Goal: Task Accomplishment & Management: Manage account settings

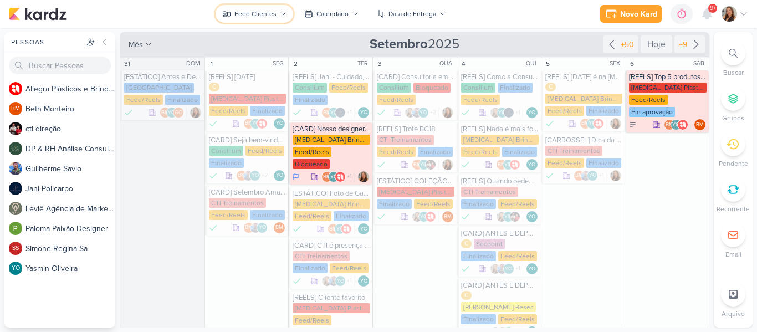
click at [272, 17] on div "Feed Clientes" at bounding box center [255, 14] width 42 height 10
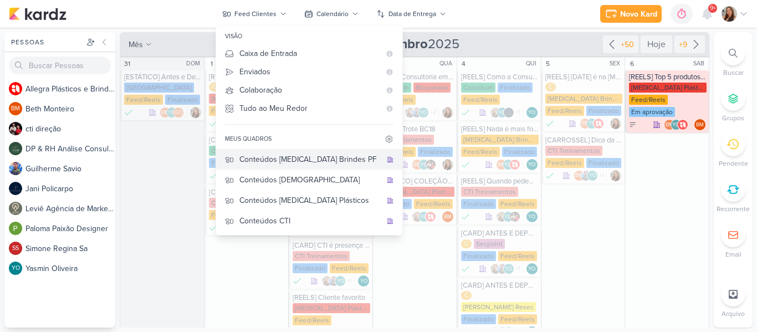
click at [269, 156] on div "Conteúdos [MEDICAL_DATA] Brindes PF" at bounding box center [310, 159] width 142 height 12
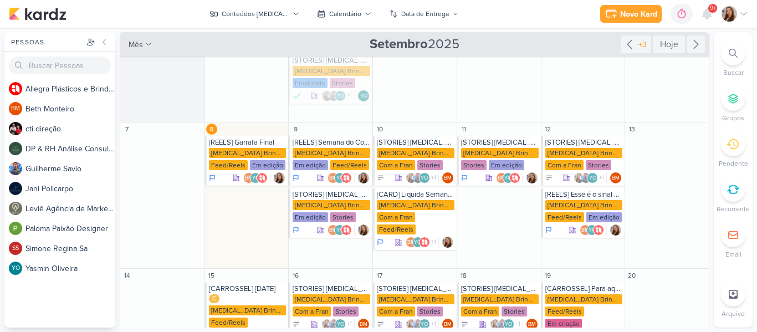
scroll to position [138, 0]
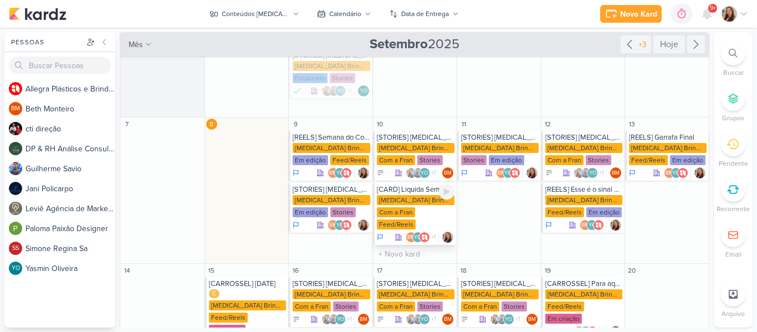
click at [394, 207] on div "Com a Fran" at bounding box center [396, 212] width 38 height 10
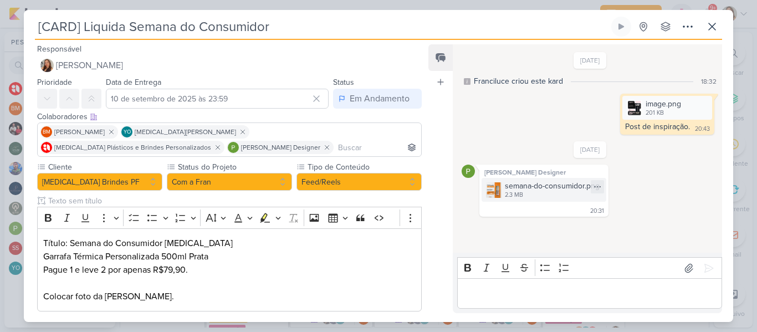
click at [551, 184] on div "semana-do-consumidor.png" at bounding box center [552, 186] width 95 height 12
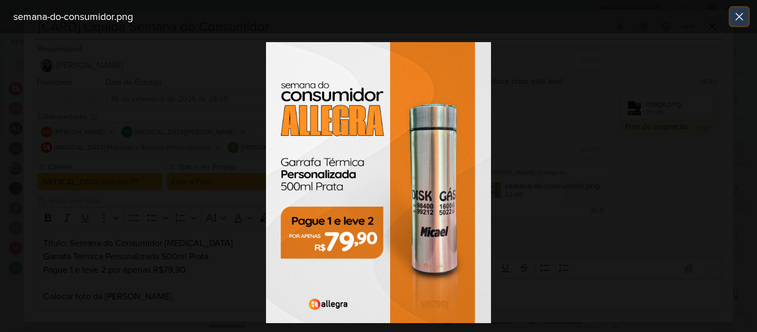
click at [738, 18] on icon at bounding box center [738, 16] width 13 height 13
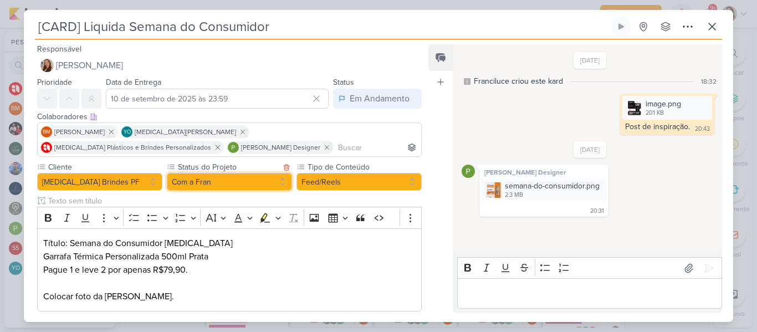
click at [242, 184] on button "Com a Fran" at bounding box center [229, 182] width 125 height 18
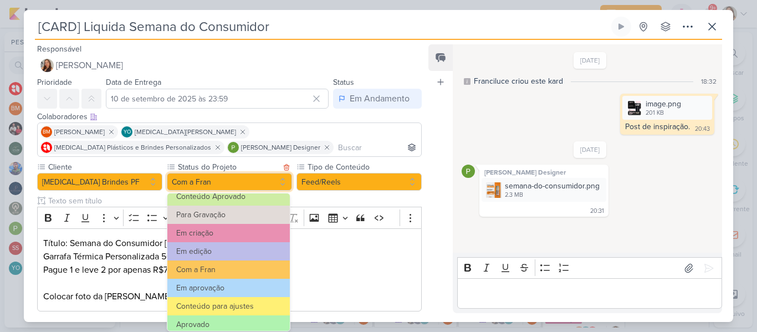
scroll to position [88, 0]
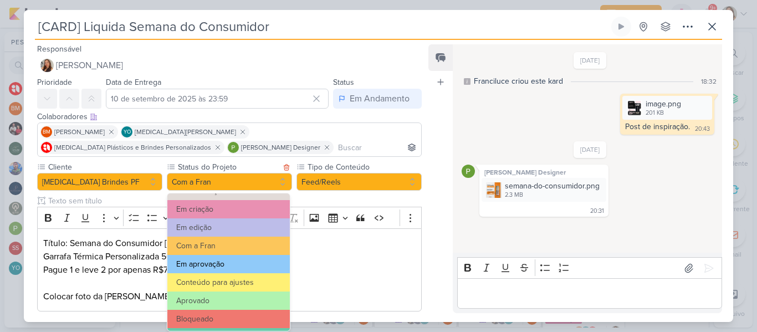
click at [265, 270] on button "Em aprovação" at bounding box center [228, 264] width 122 height 18
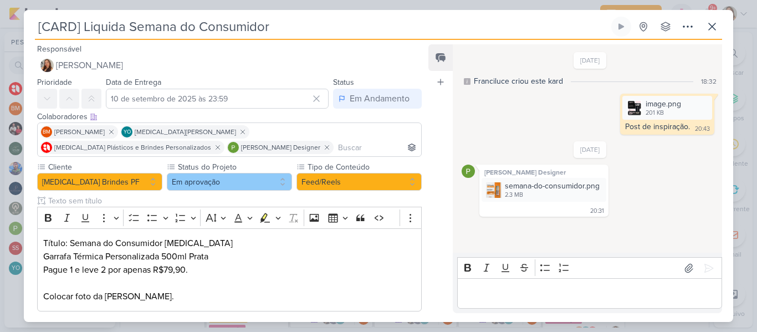
scroll to position [60, 0]
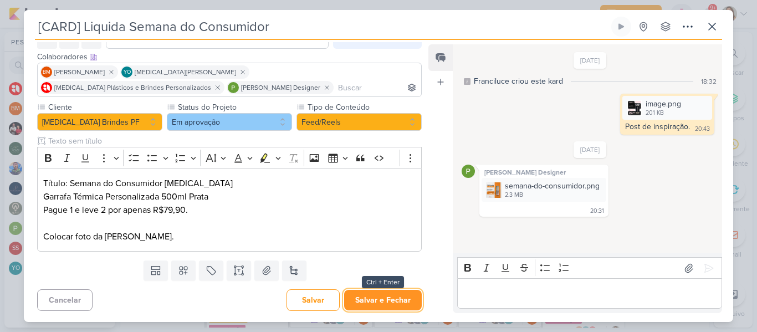
click at [396, 304] on button "Salvar e Fechar" at bounding box center [383, 300] width 78 height 20
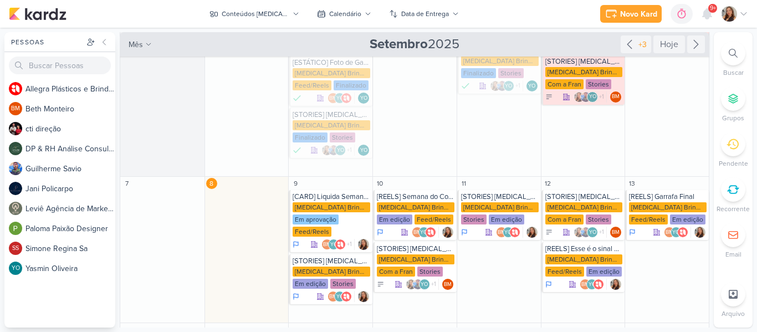
scroll to position [75, 0]
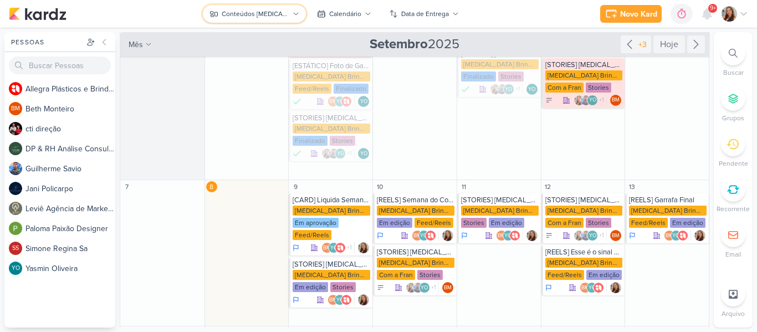
click at [248, 8] on button "Conteúdos [MEDICAL_DATA] Brindes PF" at bounding box center [254, 14] width 102 height 18
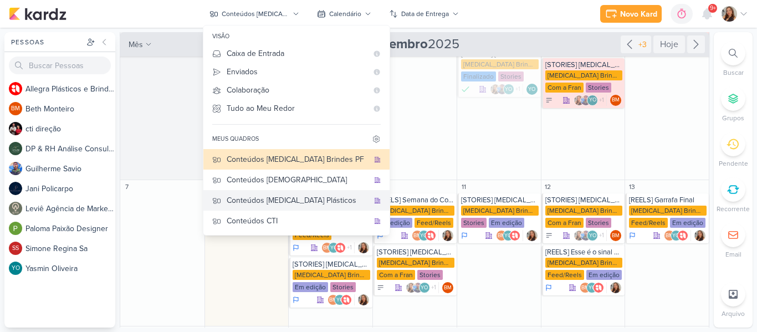
click at [263, 203] on div "Conteúdos [MEDICAL_DATA] Plásticos" at bounding box center [298, 200] width 142 height 12
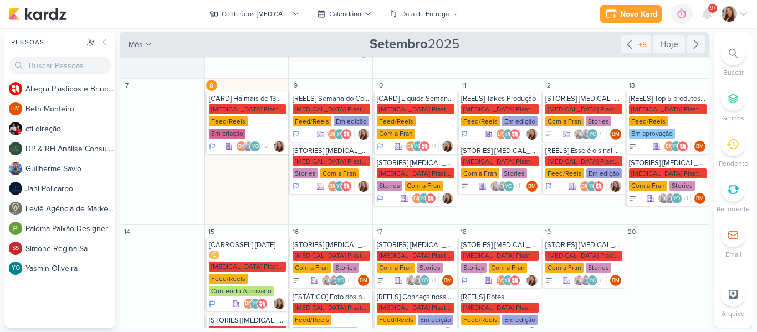
scroll to position [126, 0]
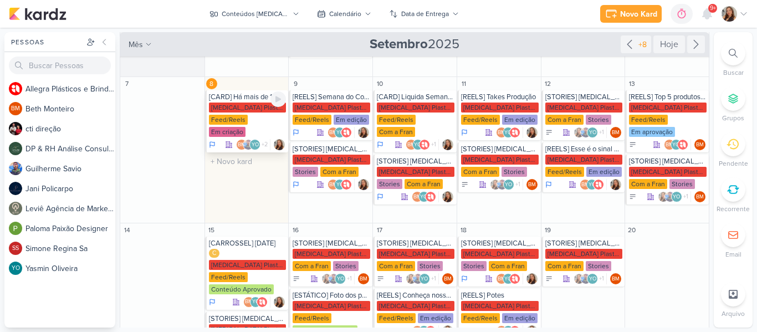
click at [226, 109] on div "[MEDICAL_DATA] Plasticos PJ" at bounding box center [248, 107] width 78 height 10
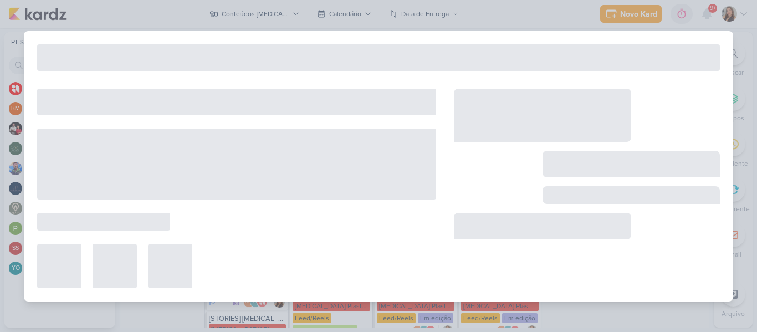
type input "[CARD] Há mais de 13 anos fidelizando seus clientes"
type input "8 de setembro de 2025 às 23:59"
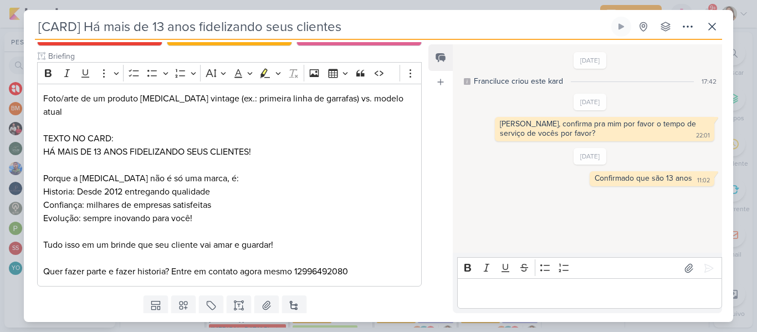
scroll to position [7, 0]
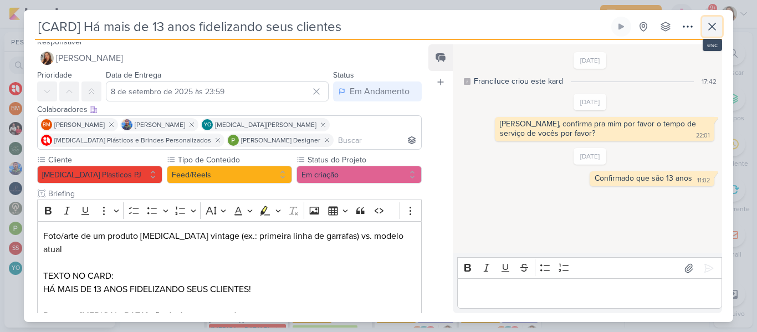
click at [711, 33] on icon at bounding box center [711, 26] width 13 height 13
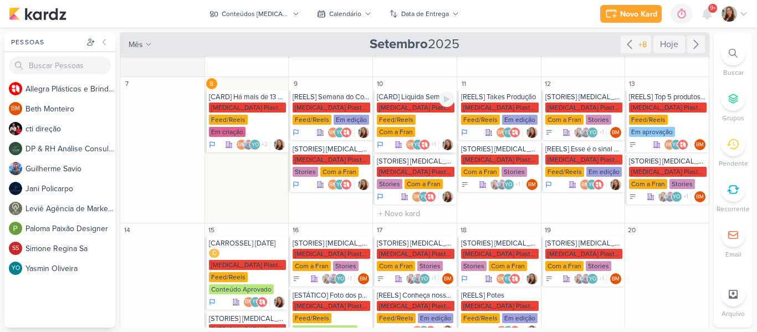
click at [398, 111] on div "[MEDICAL_DATA] Plasticos PJ" at bounding box center [416, 107] width 78 height 10
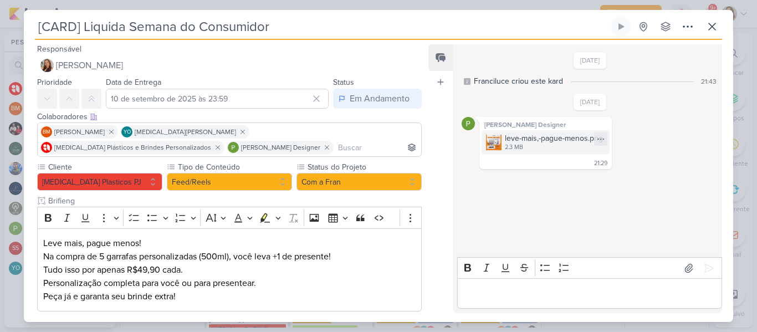
click at [510, 143] on div "2.3 MB" at bounding box center [554, 147] width 98 height 9
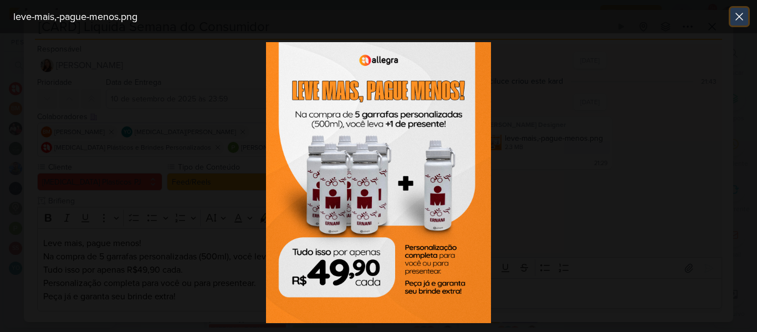
click at [735, 17] on icon at bounding box center [738, 16] width 13 height 13
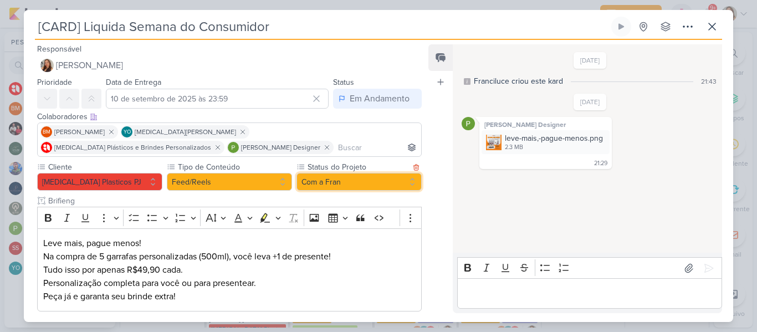
click at [325, 186] on button "Com a Fran" at bounding box center [358, 182] width 125 height 18
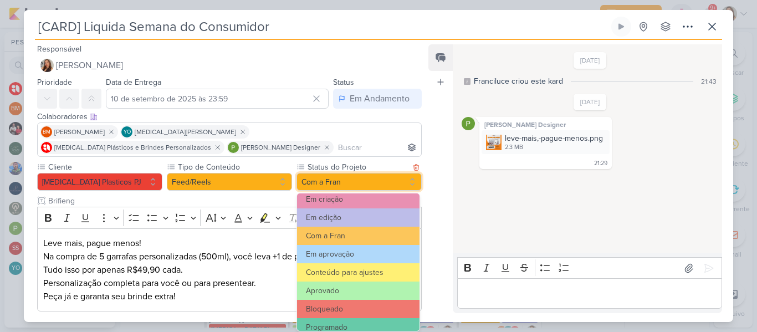
scroll to position [114, 0]
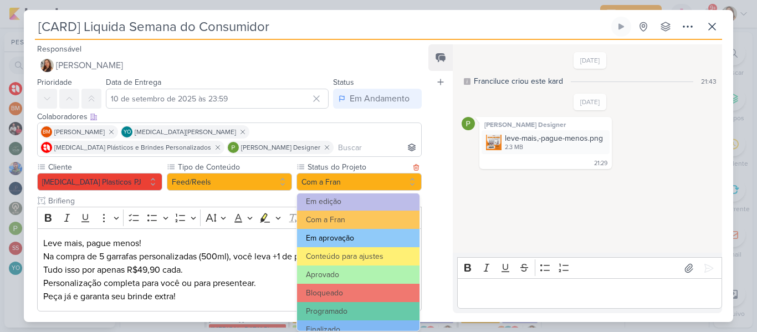
click at [369, 243] on button "Em aprovação" at bounding box center [358, 238] width 122 height 18
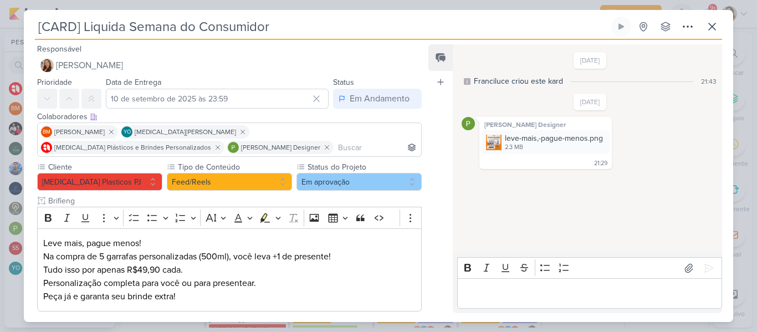
scroll to position [60, 0]
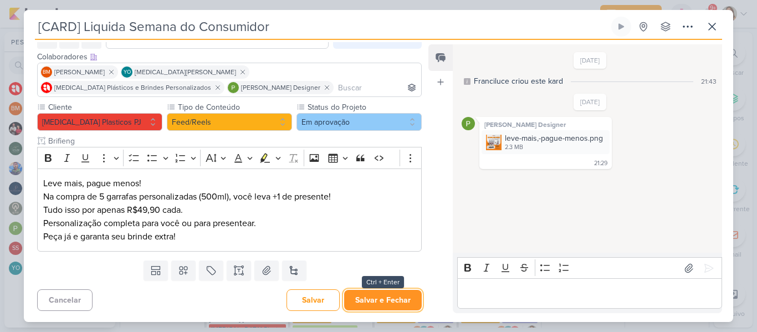
click at [397, 296] on button "Salvar e Fechar" at bounding box center [383, 300] width 78 height 20
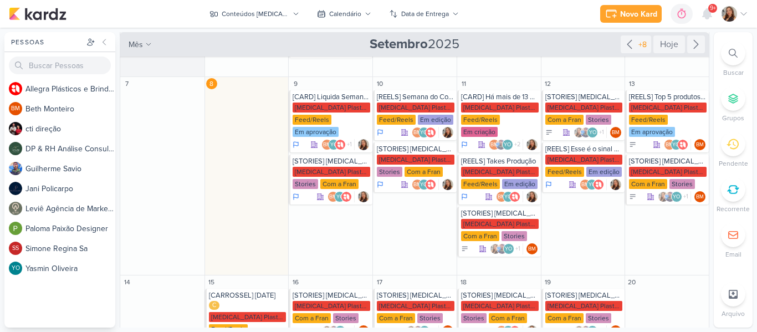
scroll to position [129, 0]
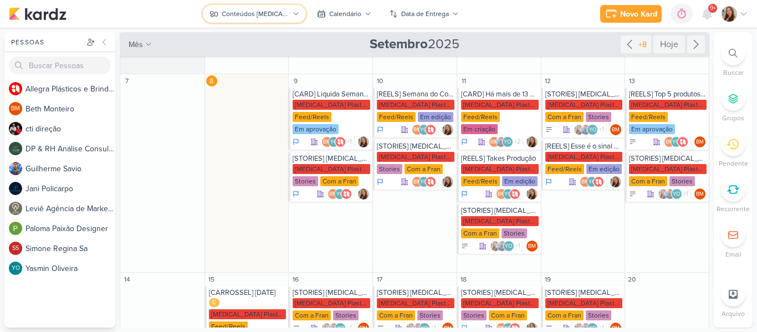
click at [262, 17] on div "Conteúdos [MEDICAL_DATA] Plásticos" at bounding box center [255, 14] width 67 height 10
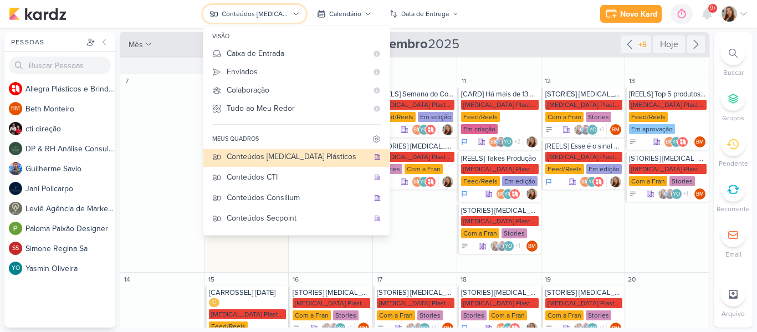
scroll to position [52, 0]
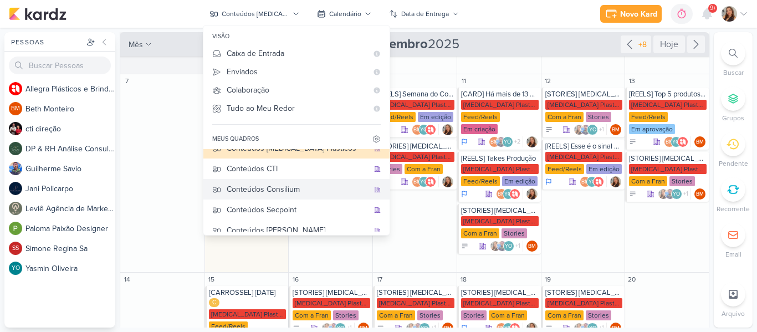
click at [272, 196] on button "Conteúdos Consilium" at bounding box center [296, 189] width 186 height 20
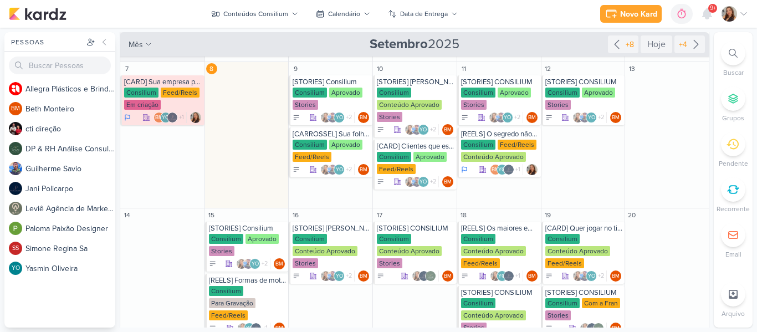
drag, startPoint x: 705, startPoint y: 117, endPoint x: 706, endPoint y: 104, distance: 13.9
click at [706, 104] on div "Conteúdos Consilium visão Caixa de Entrada A caixa de entrada mostra todos os k…" at bounding box center [415, 179] width 590 height 295
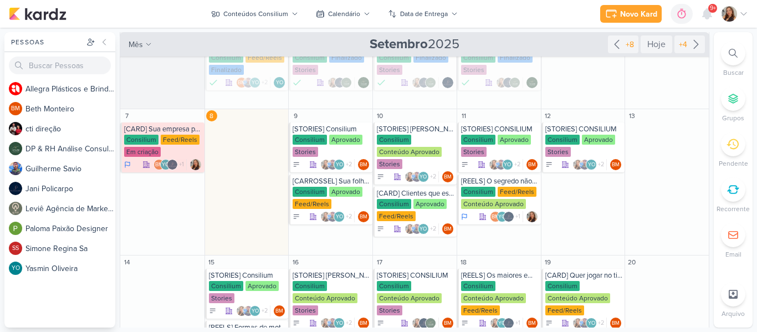
scroll to position [80, 0]
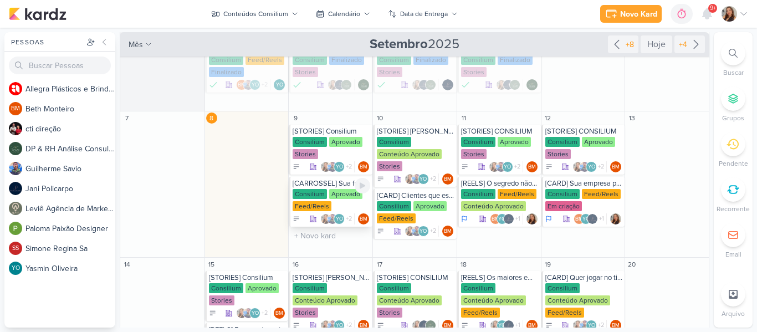
click at [343, 202] on div "Consilium Aprovado Feed/Reels" at bounding box center [331, 200] width 78 height 23
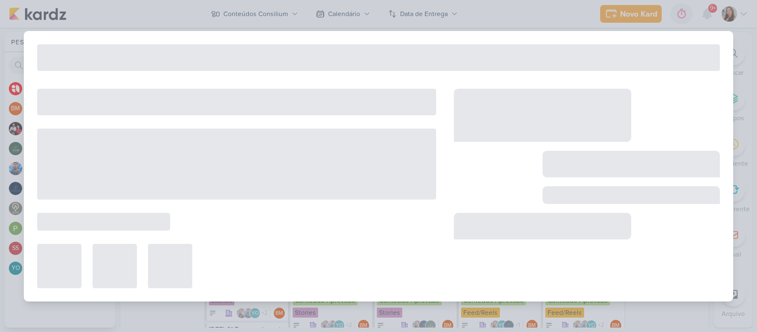
type input "[CARROSSEL] Sua folha de pagamento pode estar 35% mais cara do que deveria. Que…"
type input "9 de setembro de 2025 às 23:59"
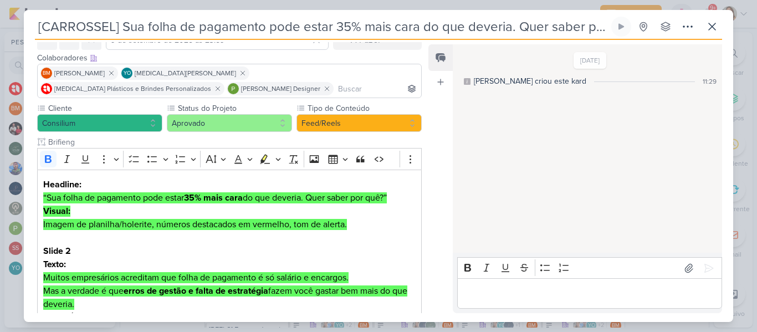
scroll to position [20, 0]
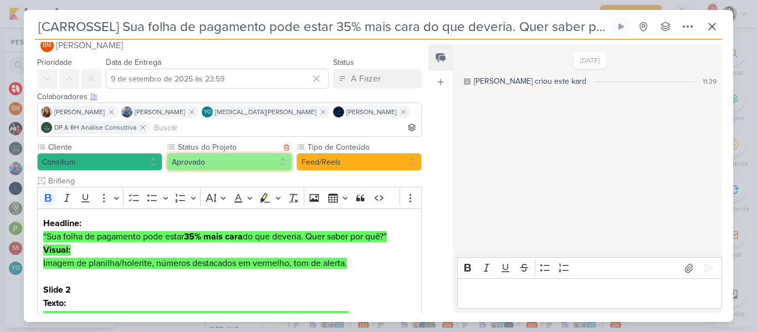
click at [258, 158] on button "Aprovado" at bounding box center [229, 162] width 125 height 18
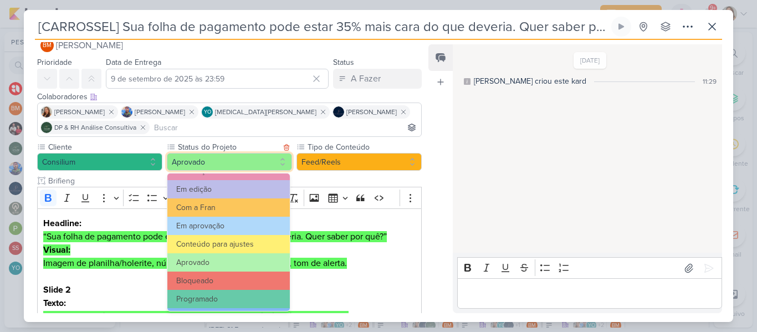
scroll to position [113, 0]
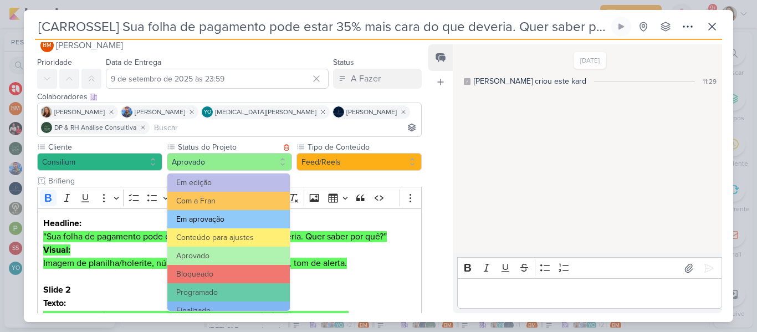
click at [244, 217] on button "Em aprovação" at bounding box center [228, 219] width 122 height 18
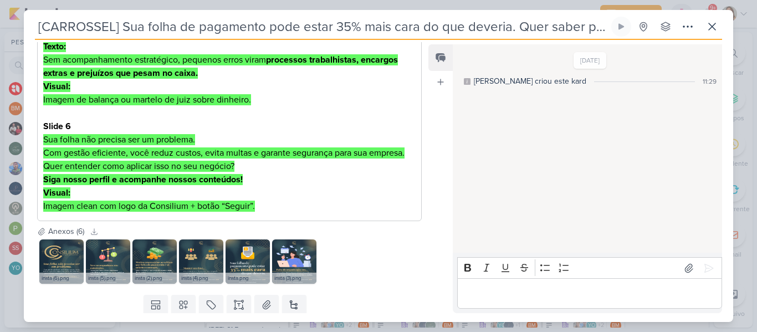
scroll to position [563, 0]
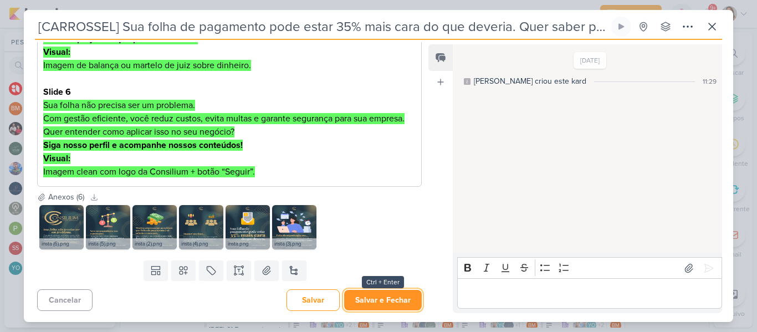
click at [405, 300] on button "Salvar e Fechar" at bounding box center [383, 300] width 78 height 20
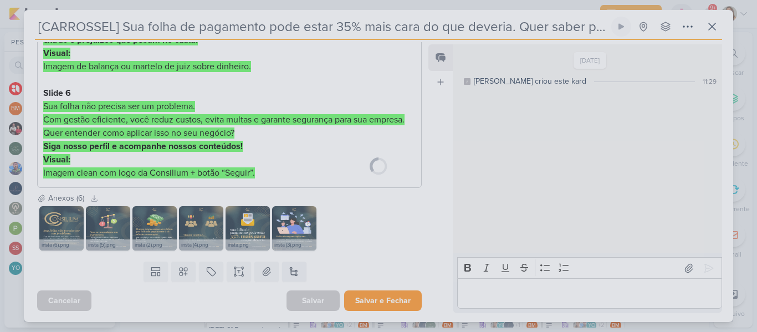
scroll to position [562, 0]
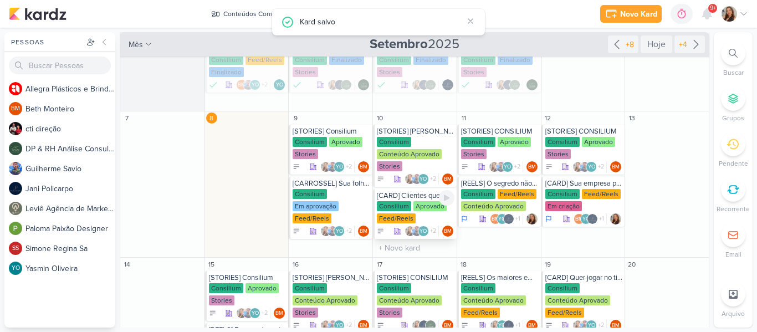
click at [413, 204] on div "Aprovado" at bounding box center [429, 206] width 33 height 10
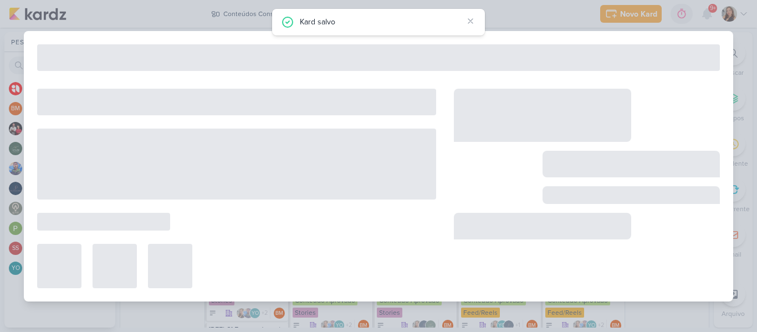
type input "[CARD] Clientes que escolhem a Consilium escolhem crescimento."
type input "10 de setembro de 2025 às 23:59"
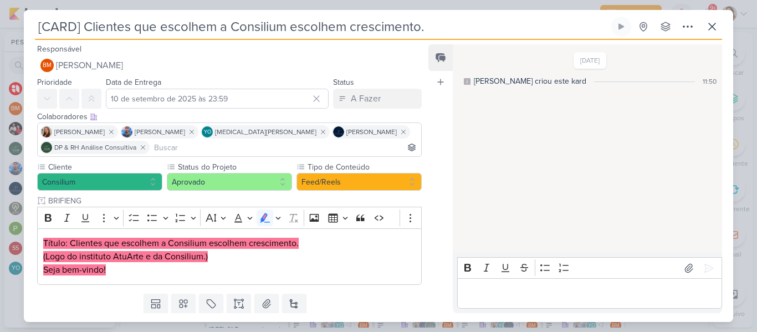
scroll to position [33, 0]
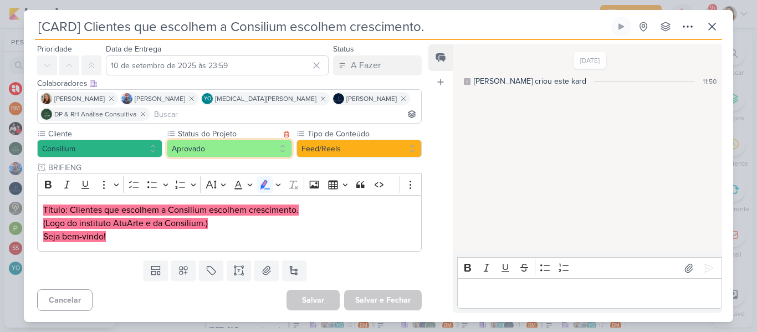
click at [258, 152] on button "Aprovado" at bounding box center [229, 149] width 125 height 18
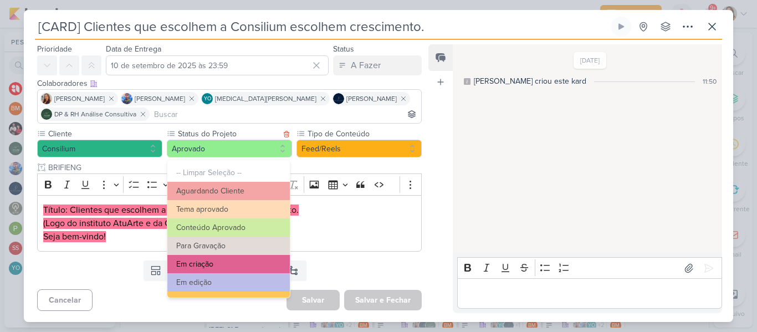
click at [242, 259] on button "Em criação" at bounding box center [228, 264] width 122 height 18
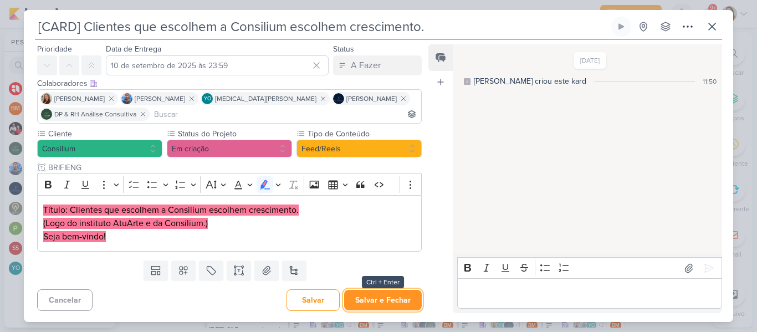
click at [360, 302] on button "Salvar e Fechar" at bounding box center [383, 300] width 78 height 20
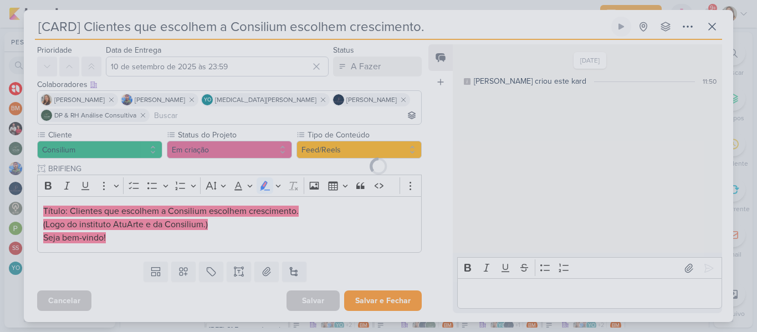
scroll to position [32, 0]
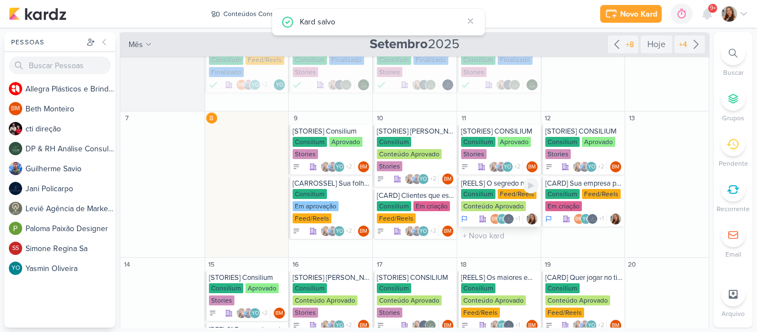
click at [499, 195] on div "Feed/Reels" at bounding box center [516, 194] width 39 height 10
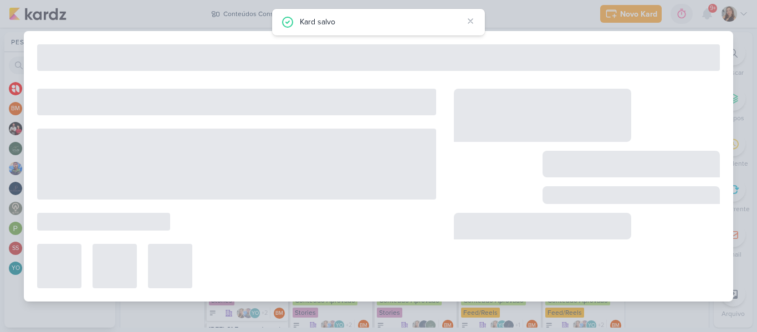
type input "[REELS] O segredo não é trabalhar mais. É trabalhar certo."
type input "11 de setembro de 2025 às 23:59"
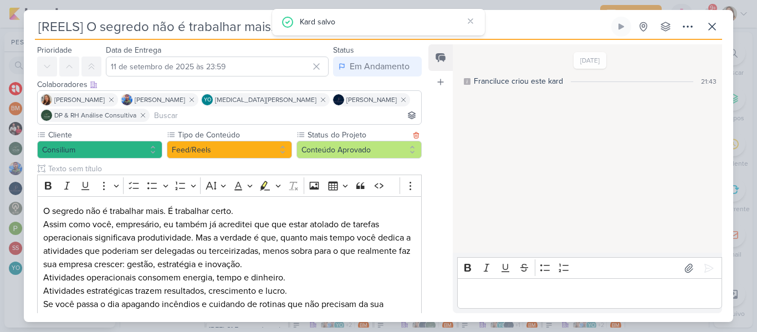
scroll to position [0, 0]
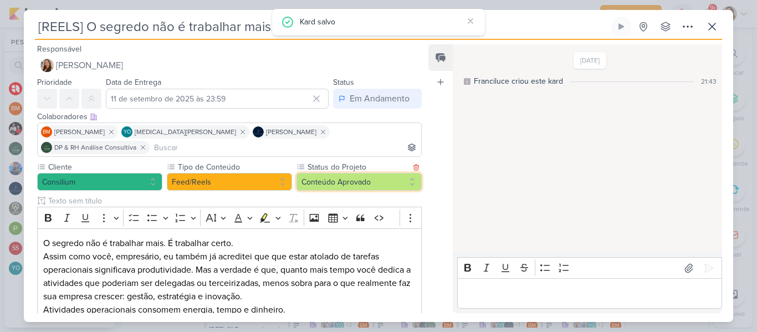
click at [330, 173] on button "Conteúdo Aprovado" at bounding box center [358, 182] width 125 height 18
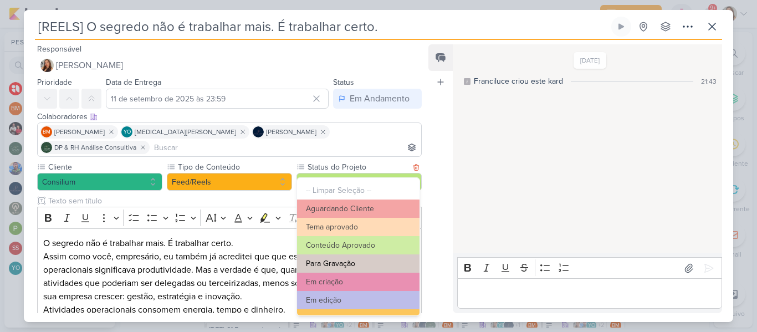
click at [377, 256] on button "Para Gravação" at bounding box center [358, 263] width 122 height 18
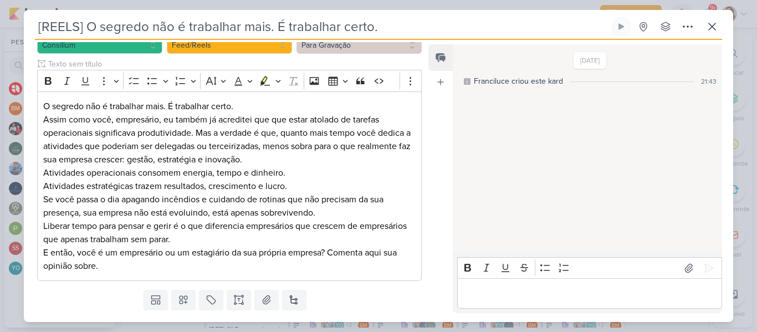
scroll to position [151, 0]
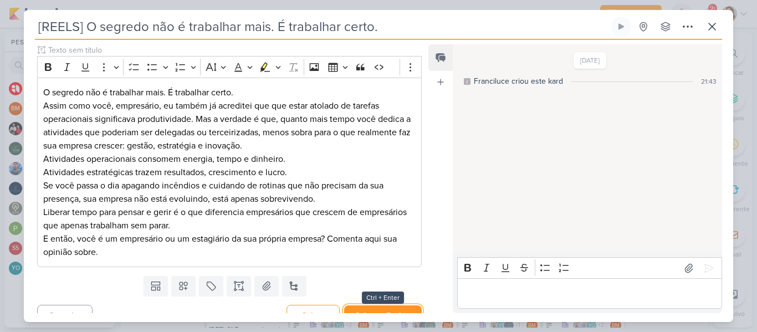
click at [408, 305] on button "Salvar e Fechar" at bounding box center [383, 315] width 78 height 20
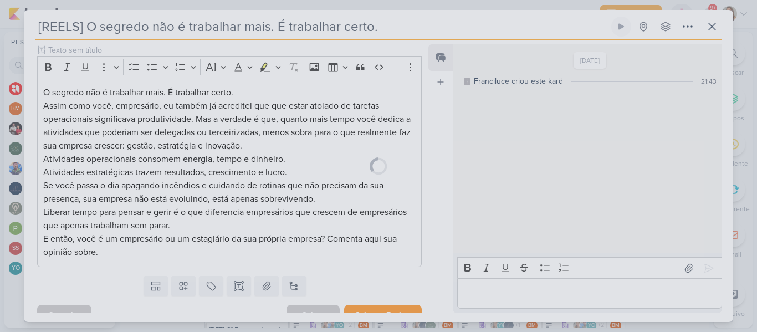
scroll to position [150, 0]
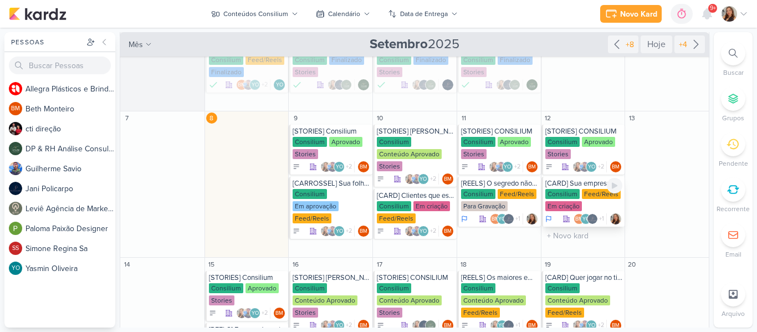
click at [582, 197] on div "Feed/Reels" at bounding box center [601, 194] width 39 height 10
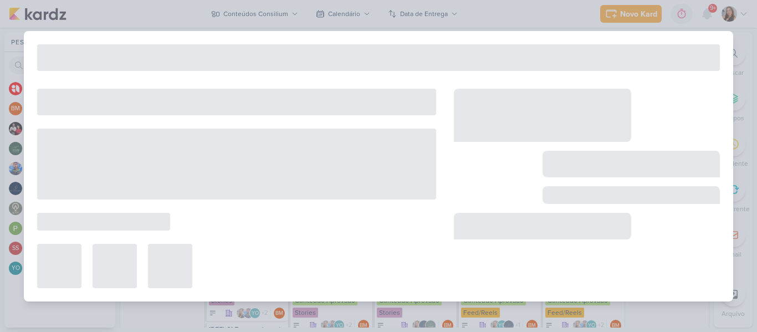
type input "[CARD] Sua empresa precisa crescer… ou sobreviver primeiro? Descubra a estratég…"
type input "[DATE] 23:59"
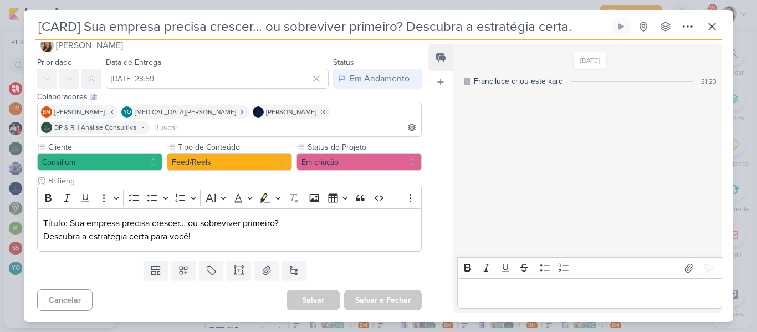
scroll to position [0, 0]
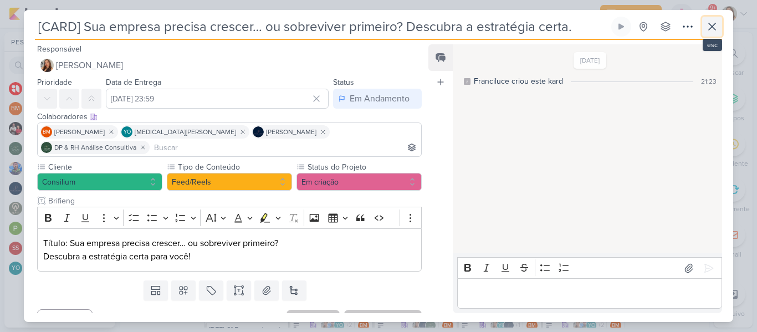
click at [711, 35] on button at bounding box center [712, 27] width 20 height 20
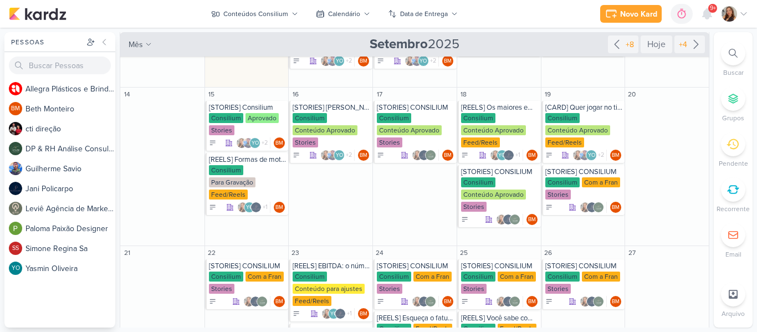
scroll to position [260, 0]
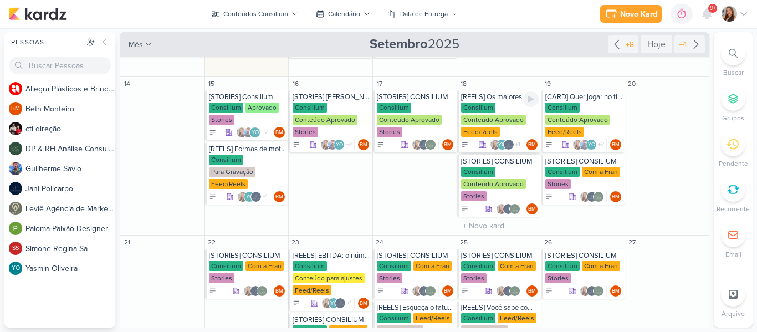
click at [509, 120] on div "Conteúdo Aprovado" at bounding box center [493, 120] width 65 height 10
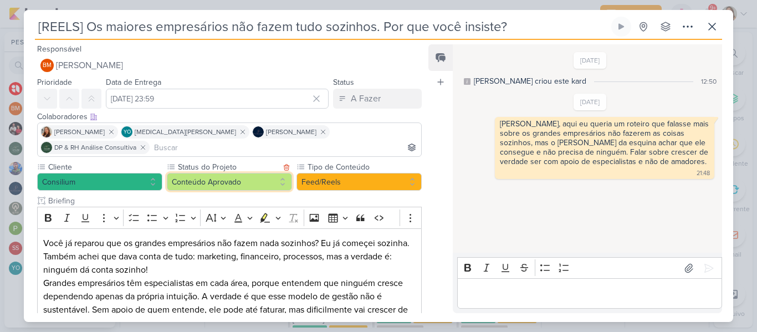
click at [245, 173] on button "Conteúdo Aprovado" at bounding box center [229, 182] width 125 height 18
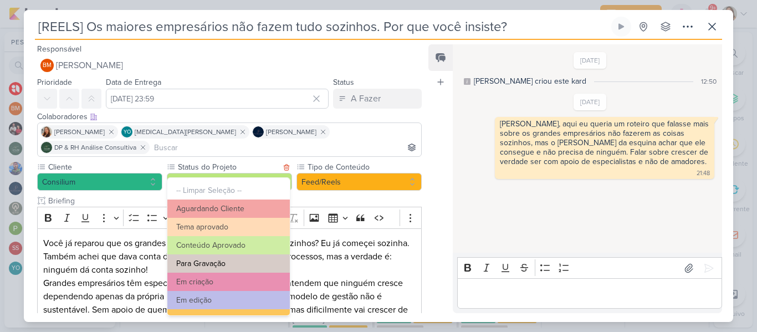
click at [248, 259] on button "Para Gravação" at bounding box center [228, 263] width 122 height 18
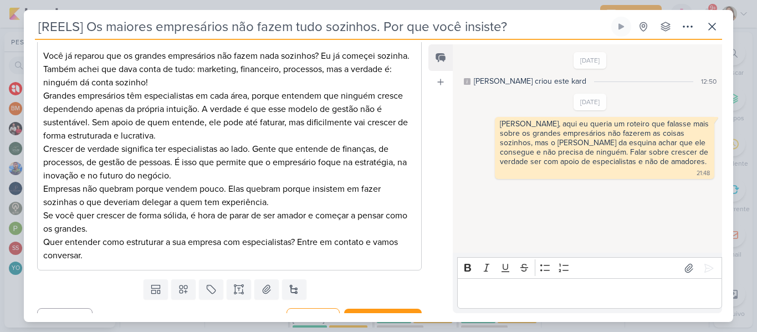
scroll to position [191, 0]
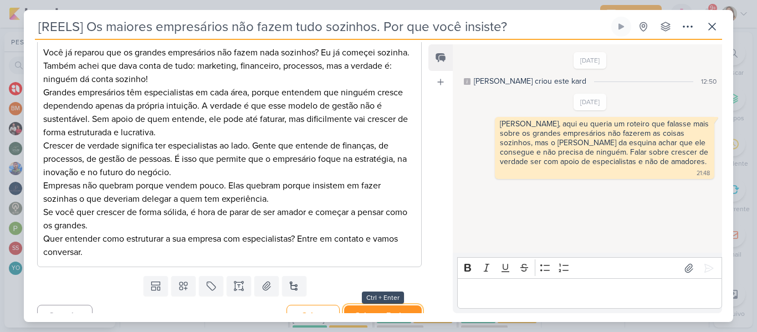
click at [398, 305] on button "Salvar e Fechar" at bounding box center [383, 315] width 78 height 20
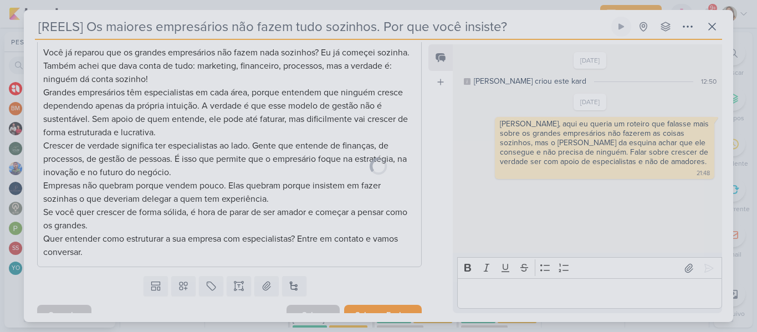
scroll to position [189, 0]
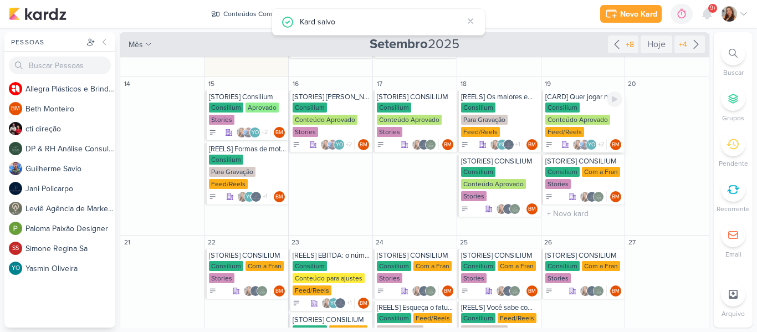
click at [556, 124] on div "Conteúdo Aprovado" at bounding box center [577, 120] width 65 height 10
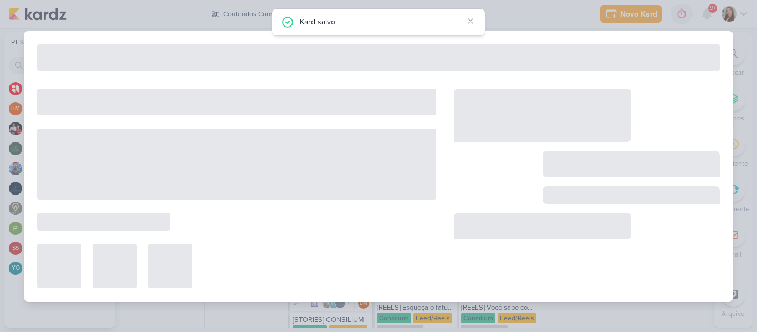
type input "[CARD] Quer jogar no time dos grandes? Comece terceirizando o que te trava."
type input "[DATE] 23:59"
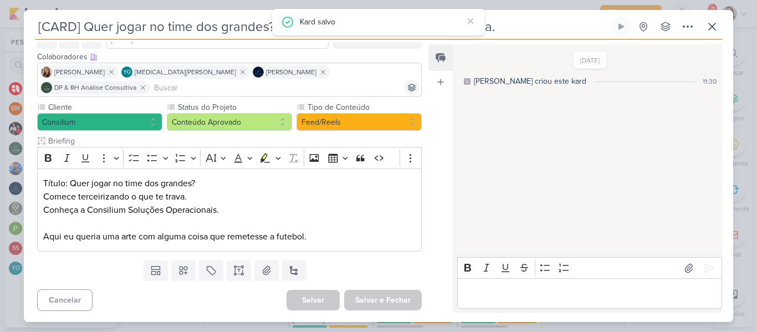
scroll to position [0, 0]
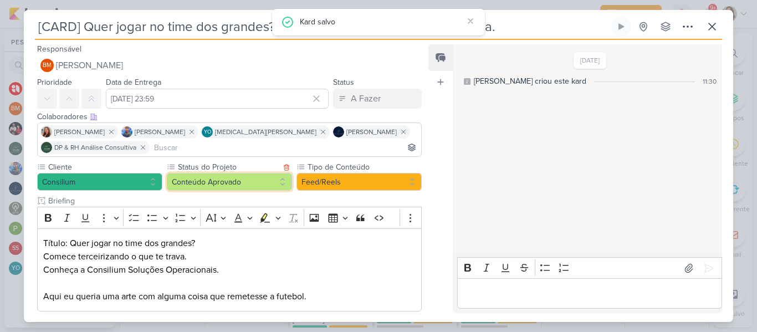
click at [268, 178] on button "Conteúdo Aprovado" at bounding box center [229, 182] width 125 height 18
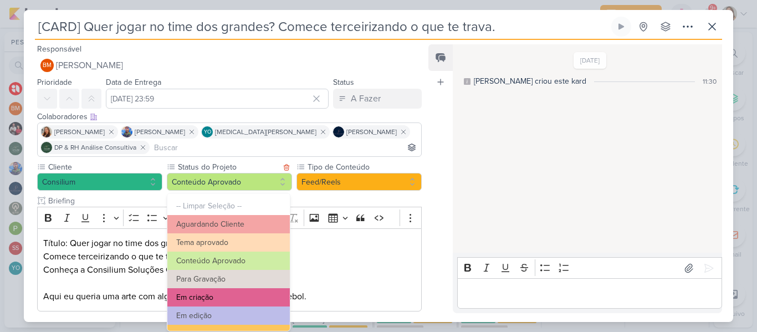
click at [247, 291] on button "Em criação" at bounding box center [228, 297] width 122 height 18
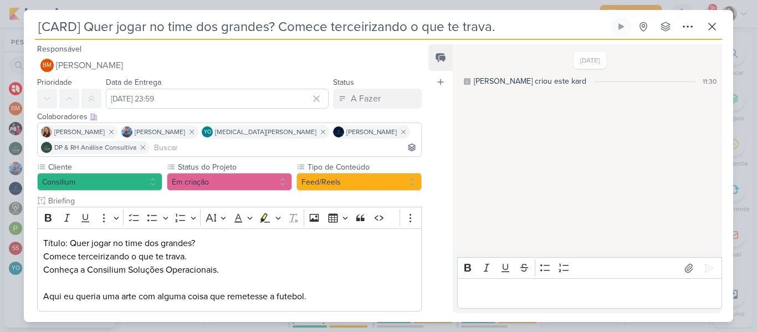
scroll to position [60, 0]
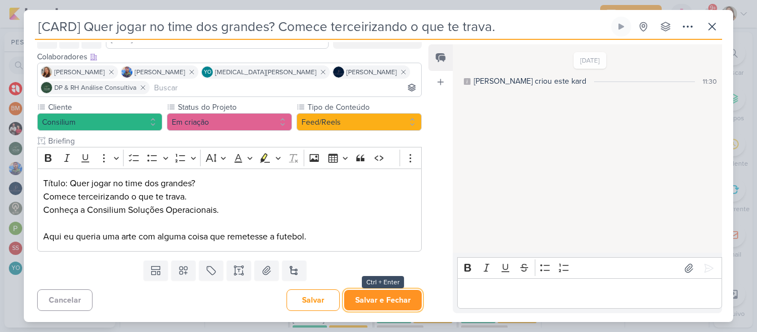
click at [390, 296] on button "Salvar e Fechar" at bounding box center [383, 300] width 78 height 20
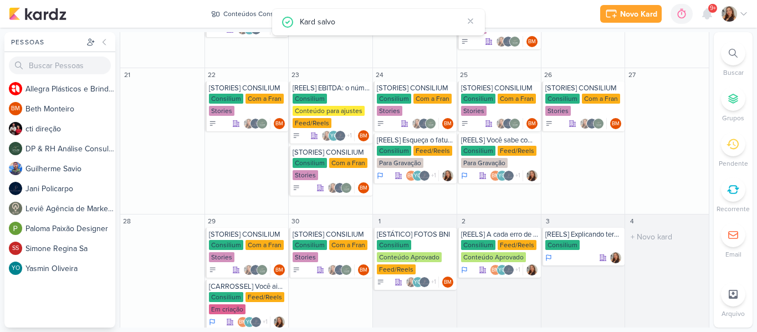
scroll to position [428, 0]
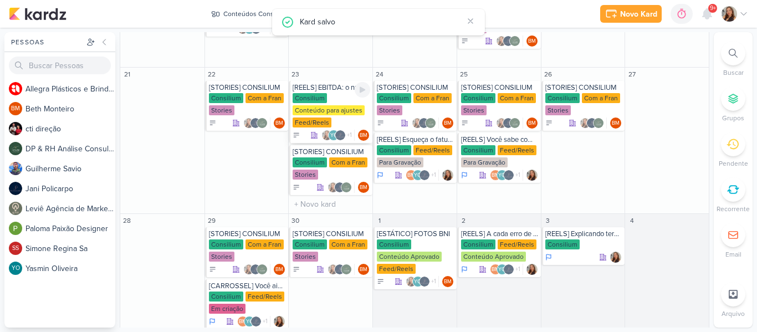
click at [349, 113] on div "Conteúdo para ajustes" at bounding box center [328, 110] width 72 height 10
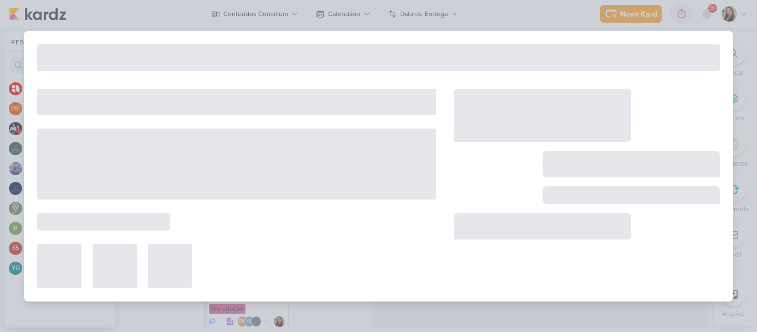
type input "[REELS] EBITDA: o número que revela se sua empresa é realmente lucrativa."
type input "[DATE] 23:59"
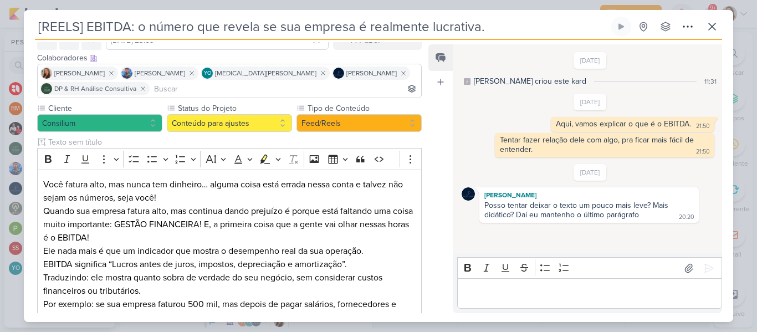
scroll to position [0, 0]
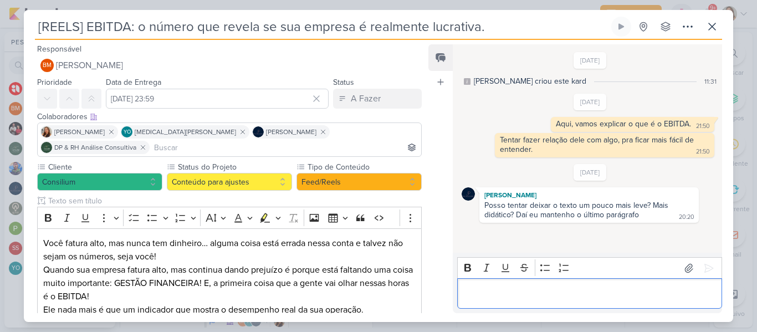
click at [509, 304] on div "Editor editing area: main" at bounding box center [589, 293] width 265 height 30
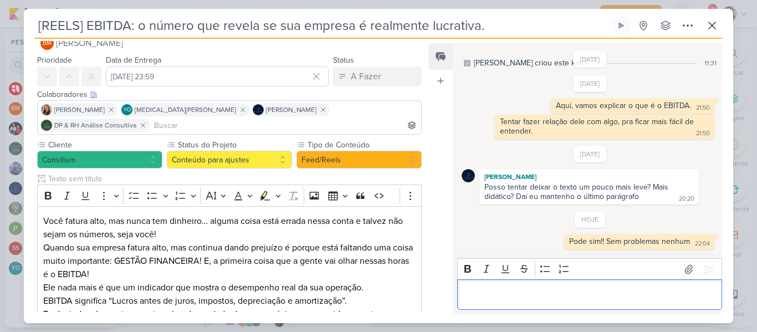
scroll to position [13, 0]
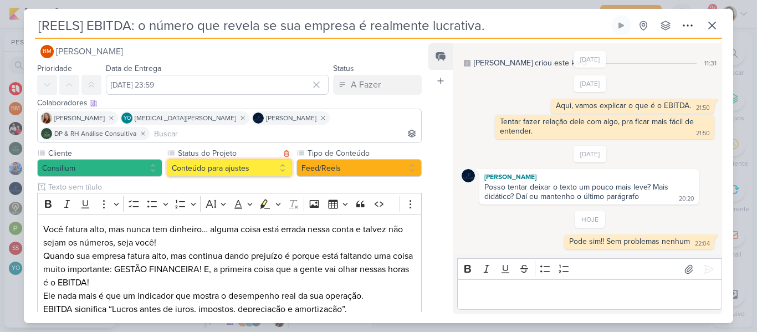
click at [274, 159] on button "Conteúdo para ajustes" at bounding box center [229, 168] width 125 height 18
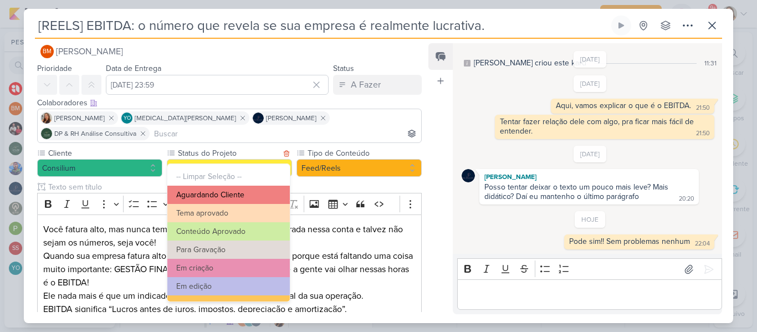
click at [224, 191] on button "Aguardando Cliente" at bounding box center [228, 195] width 122 height 18
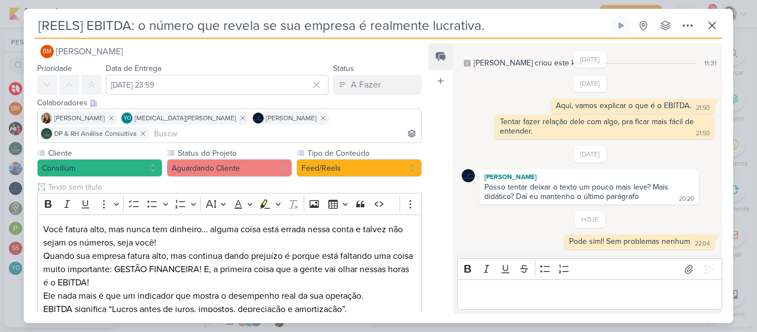
scroll to position [177, 0]
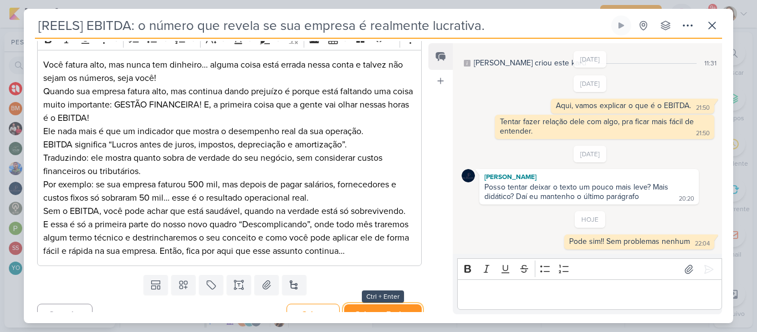
click at [381, 304] on button "Salvar e Fechar" at bounding box center [383, 314] width 78 height 20
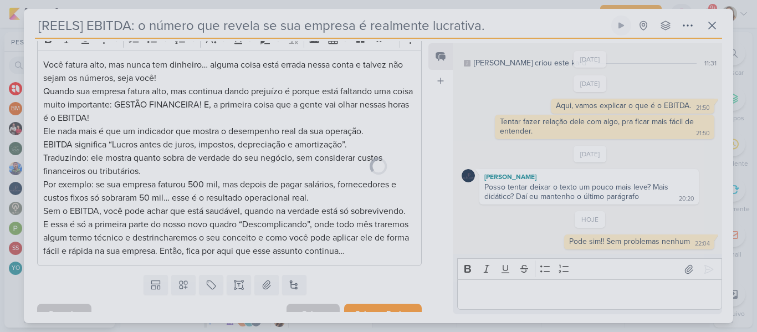
scroll to position [176, 0]
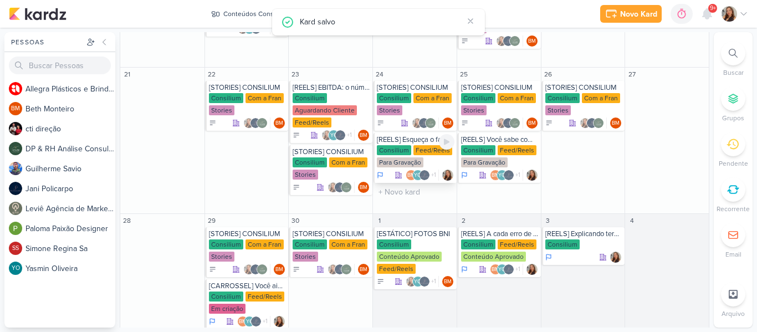
click at [425, 149] on div "Feed/Reels" at bounding box center [432, 150] width 39 height 10
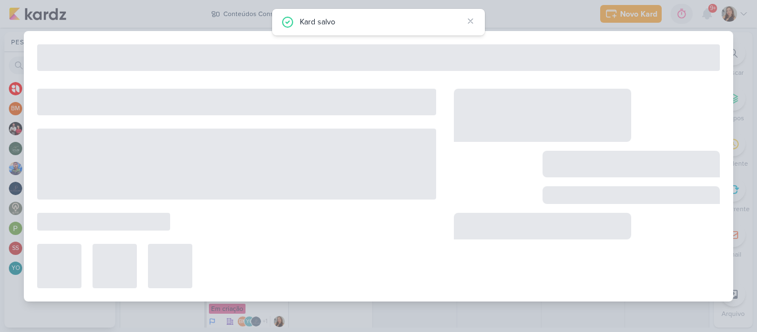
type input "[REELS] Esqueça o faturamento: EBITDA é o que mostra se seu negócio sobrevive."
type input "[DATE] 23:59"
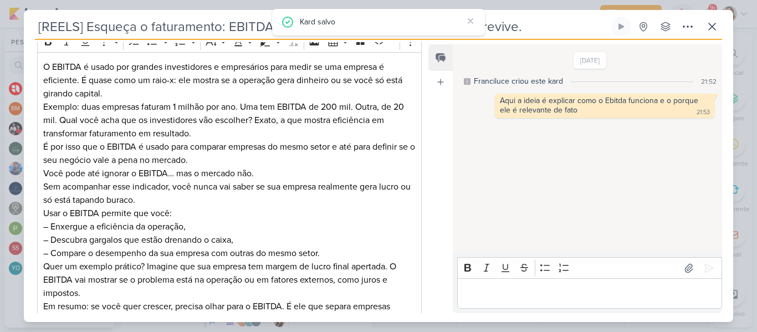
scroll to position [0, 0]
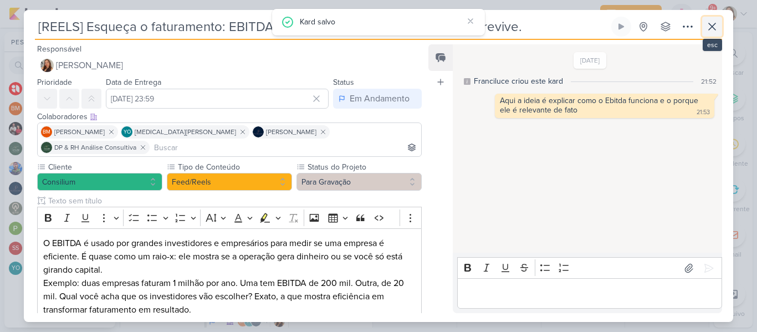
click at [717, 35] on button at bounding box center [712, 27] width 20 height 20
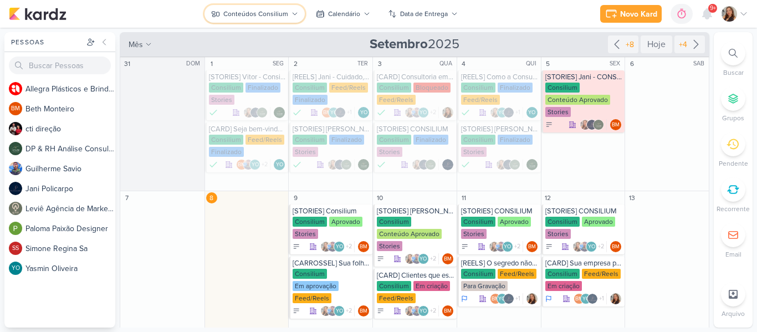
click at [300, 14] on button "Conteúdos Consilium" at bounding box center [254, 14] width 100 height 18
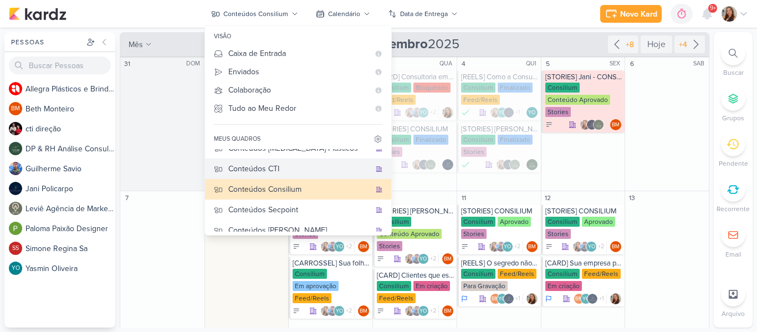
click at [281, 163] on div "Conteúdos CTI" at bounding box center [299, 169] width 142 height 12
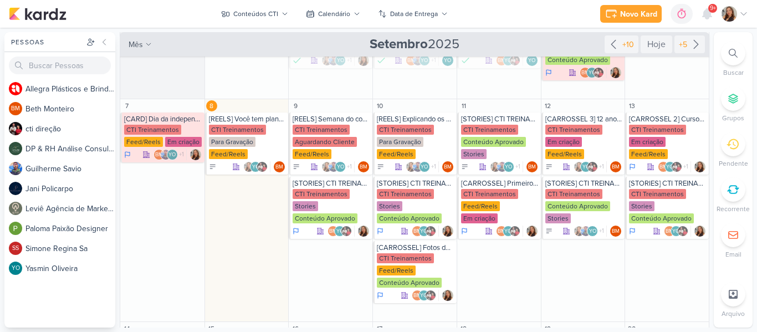
scroll to position [114, 0]
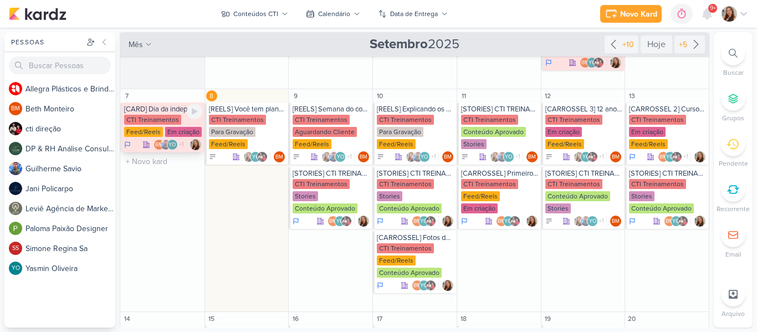
click at [162, 125] on div "CTI Treinamentos Feed/Reels Em criação" at bounding box center [163, 126] width 78 height 23
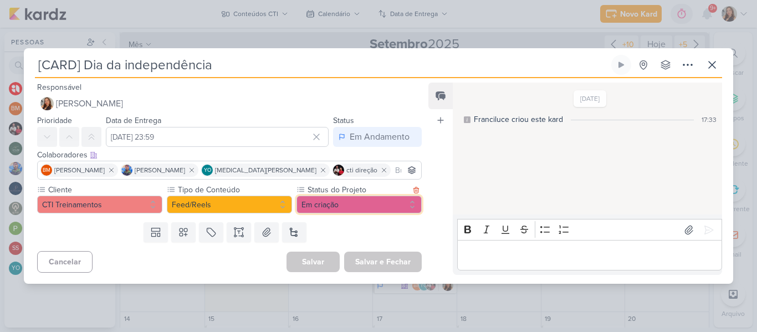
click at [315, 207] on button "Em criação" at bounding box center [358, 205] width 125 height 18
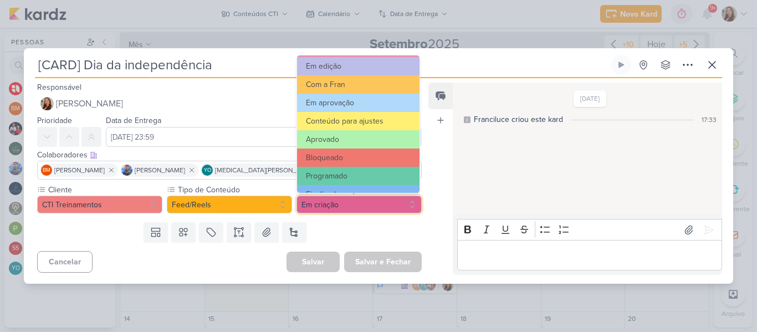
scroll to position [125, 0]
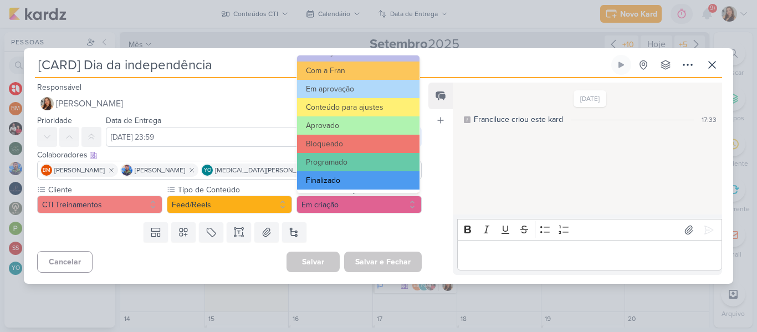
click at [359, 181] on button "Finalizado" at bounding box center [358, 180] width 122 height 18
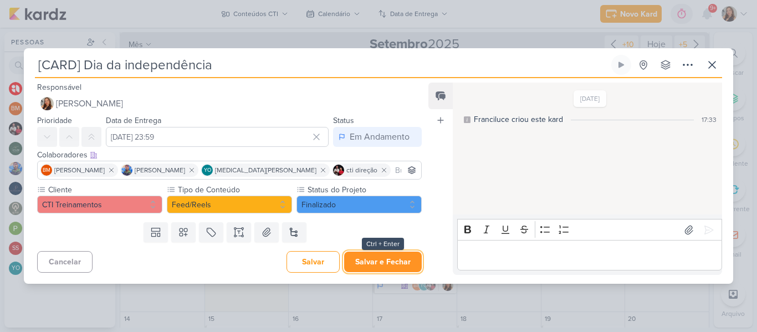
click at [367, 261] on button "Salvar e Fechar" at bounding box center [383, 261] width 78 height 20
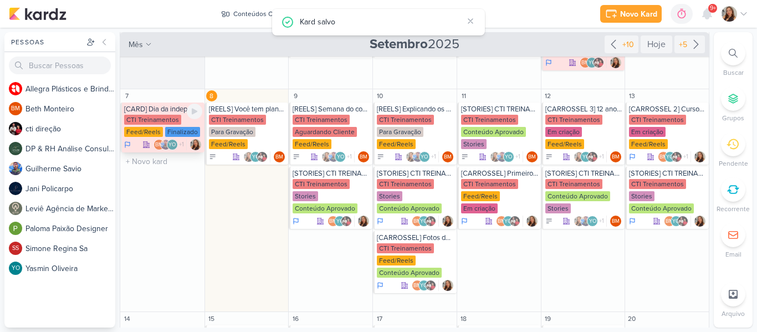
click at [173, 127] on div "Finalizado" at bounding box center [182, 132] width 35 height 10
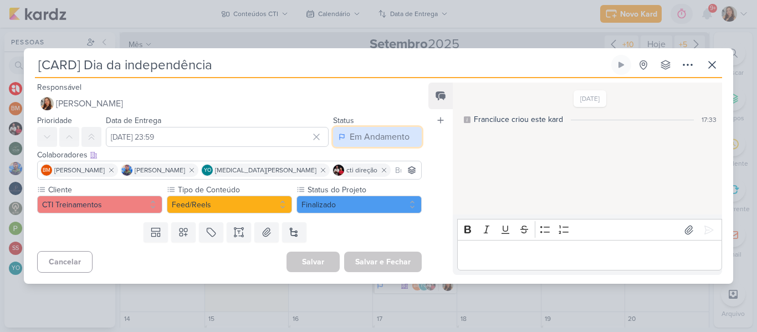
click at [349, 140] on div "Em Andamento" at bounding box center [379, 136] width 60 height 13
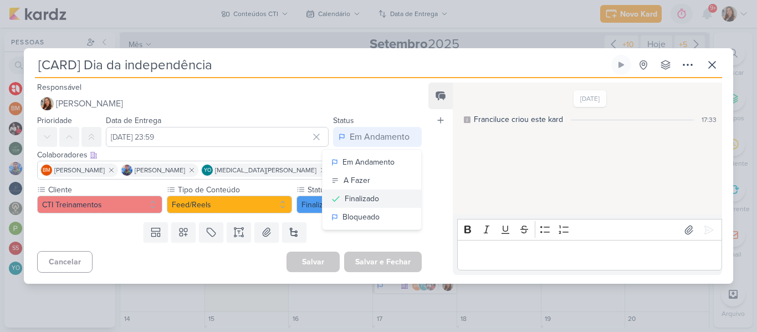
click at [347, 203] on div "Finalizado" at bounding box center [362, 199] width 34 height 12
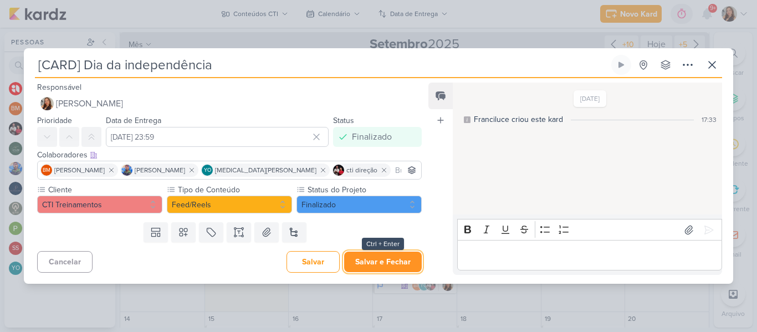
click at [362, 261] on button "Salvar e Fechar" at bounding box center [383, 261] width 78 height 20
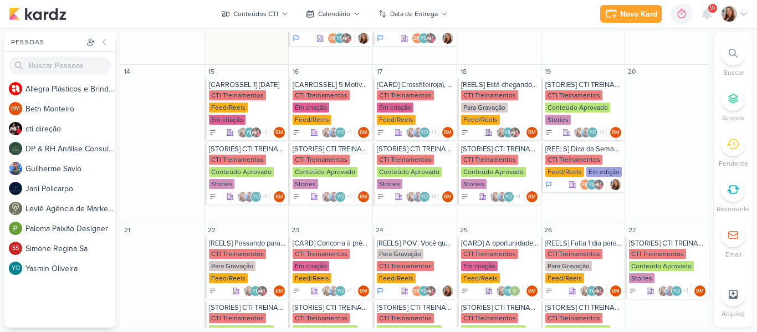
scroll to position [0, 0]
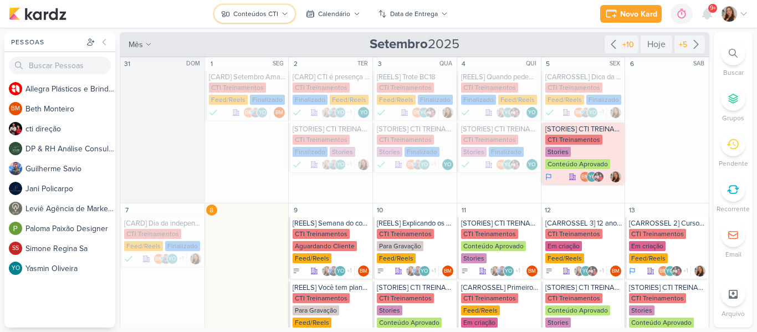
click at [243, 19] on button "Conteúdos CTI" at bounding box center [254, 14] width 80 height 18
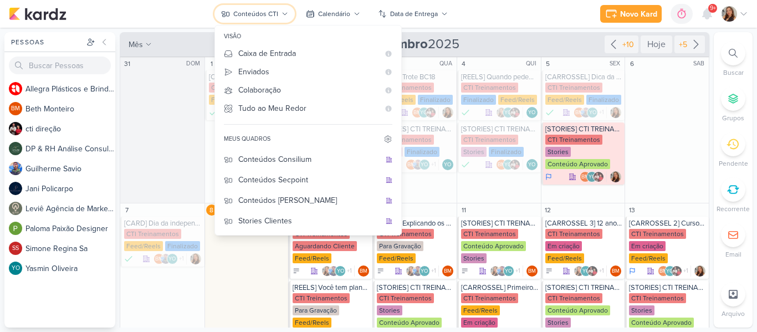
scroll to position [79, 0]
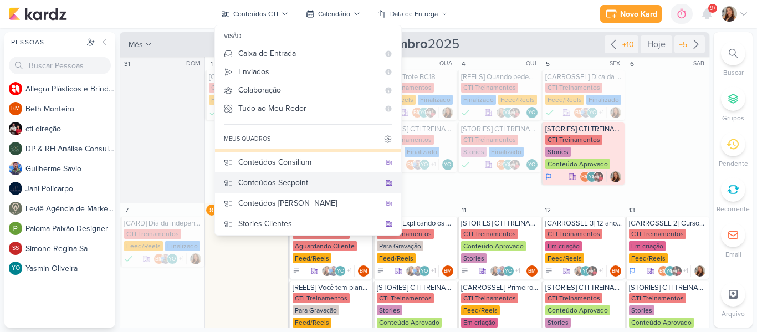
click at [320, 186] on div "Conteúdos Secpoint" at bounding box center [309, 183] width 142 height 12
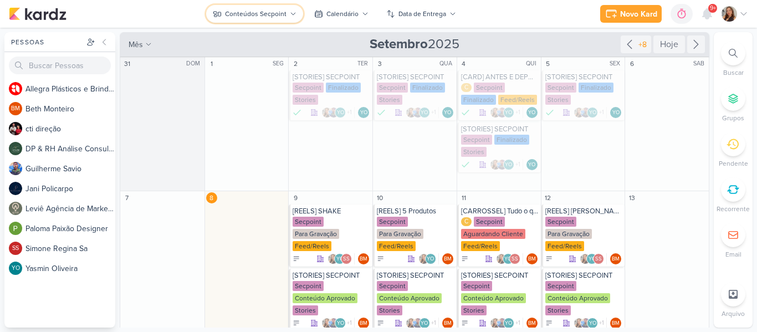
click at [238, 19] on button "Conteúdos Secpoint" at bounding box center [254, 14] width 97 height 18
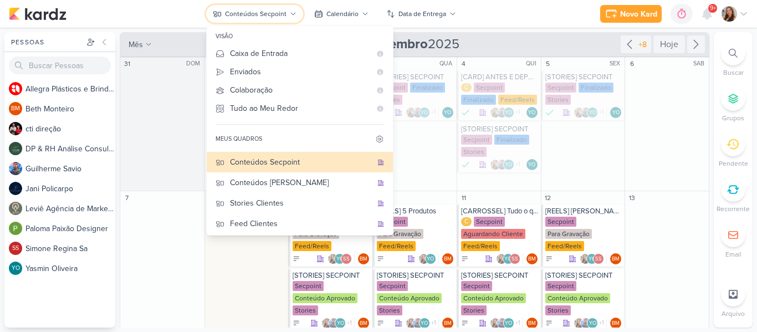
scroll to position [102, 0]
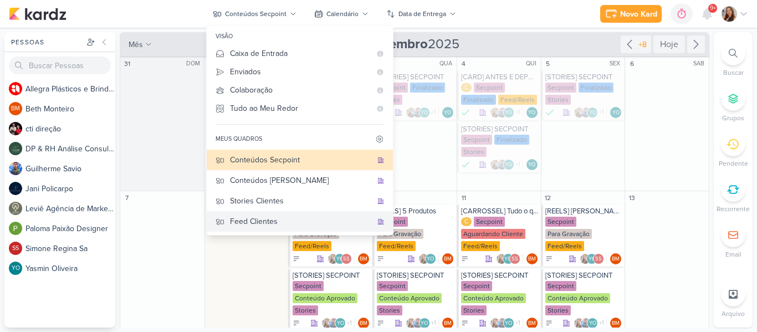
click at [305, 223] on div "Feed Clientes" at bounding box center [301, 221] width 142 height 12
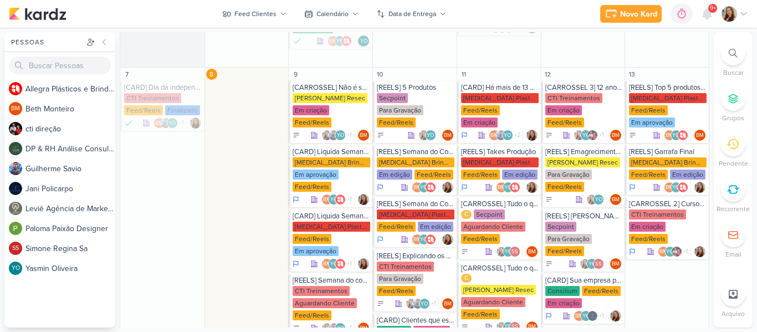
scroll to position [297, 0]
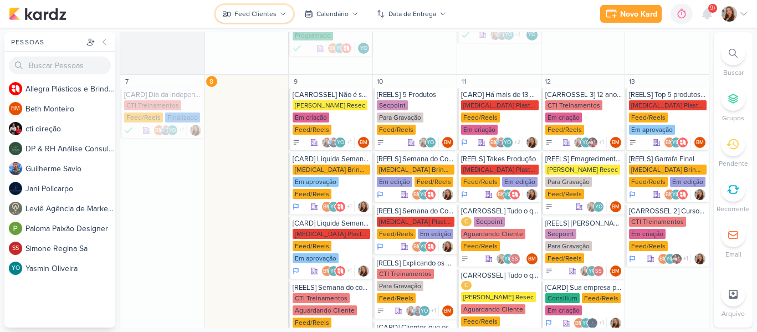
click at [260, 17] on div "Feed Clientes" at bounding box center [255, 14] width 42 height 10
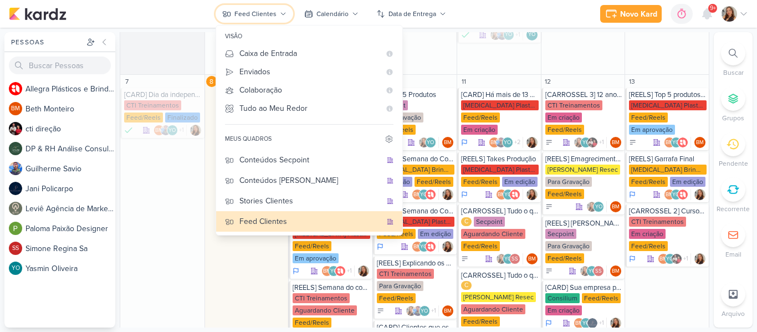
scroll to position [0, 0]
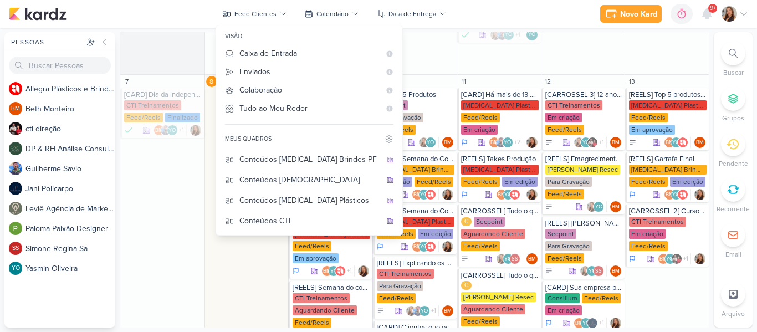
click at [505, 11] on div "Novo Kard Ctrl + k 0h0m Sessão desligada... Hoje 0h0m Semana 0h0m Mês 0h0m" at bounding box center [378, 14] width 739 height 28
